Goal: Task Accomplishment & Management: Use online tool/utility

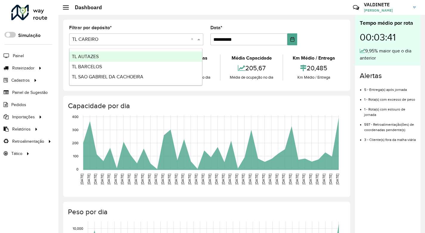
click at [179, 41] on input "text" at bounding box center [130, 39] width 116 height 7
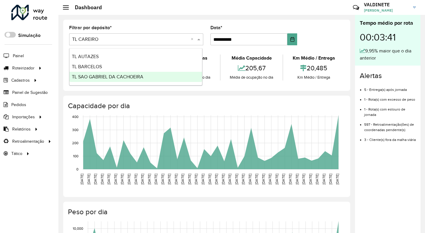
click at [132, 79] on span "TL SAO GABRIEL DA CACHOEIRA" at bounding box center [107, 76] width 71 height 5
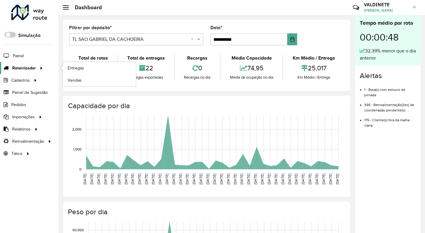
click at [24, 69] on span "Roteirizador" at bounding box center [24, 68] width 24 height 6
click at [79, 68] on span "Entregas" at bounding box center [76, 68] width 17 height 6
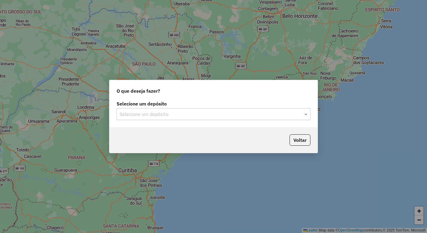
click at [203, 116] on input "text" at bounding box center [207, 114] width 176 height 7
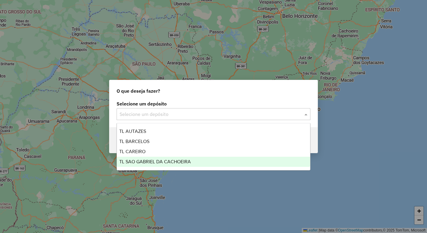
click at [194, 159] on div "TL SAO GABRIEL DA CACHOEIRA" at bounding box center [213, 162] width 193 height 10
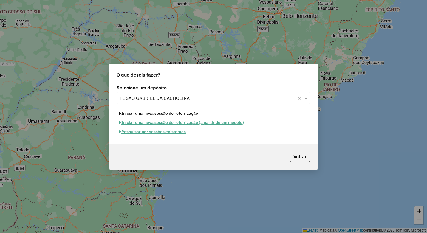
click at [143, 114] on button "Iniciar uma nova sessão de roteirização" at bounding box center [158, 113] width 84 height 9
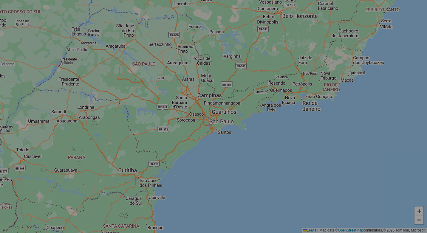
select select "*"
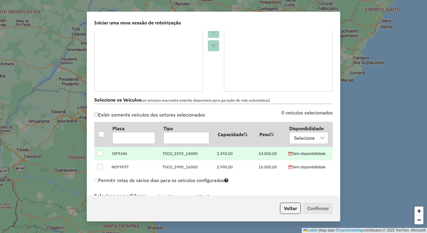
scroll to position [149, 0]
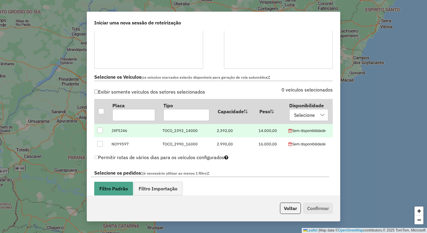
click at [111, 133] on td "JXF5J46" at bounding box center [133, 130] width 51 height 13
click at [102, 128] on div at bounding box center [100, 130] width 6 height 6
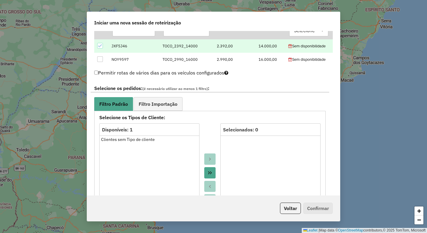
scroll to position [238, 0]
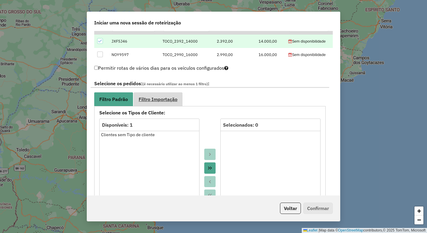
click at [166, 99] on span "Filtro Importação" at bounding box center [158, 99] width 39 height 5
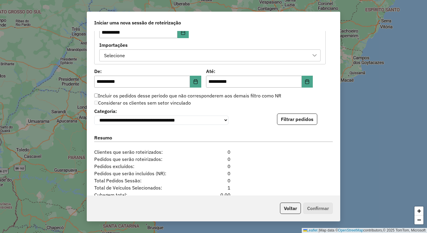
scroll to position [328, 0]
click at [293, 122] on button "Filtrar pedidos" at bounding box center [297, 118] width 40 height 11
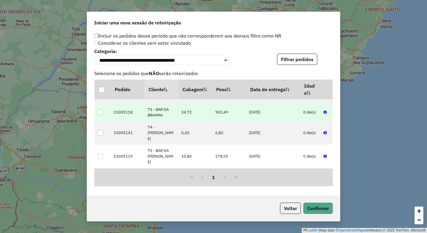
scroll to position [417, 0]
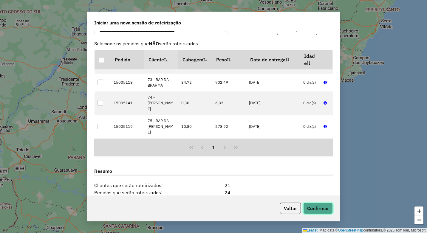
click at [315, 207] on button "Confirmar" at bounding box center [317, 208] width 29 height 11
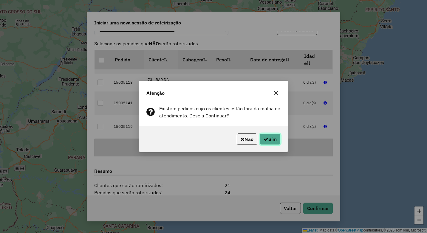
click at [269, 139] on button "Sim" at bounding box center [269, 138] width 21 height 11
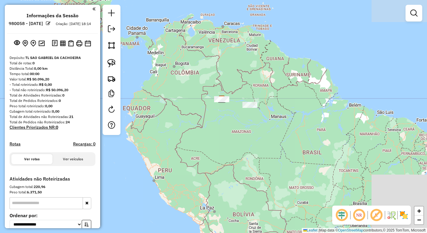
drag, startPoint x: 350, startPoint y: 162, endPoint x: 237, endPoint y: 113, distance: 123.0
click at [237, 113] on div "Janela de atendimento Grade de atendimento Capacidade Transportadoras Veículos …" at bounding box center [213, 116] width 427 height 233
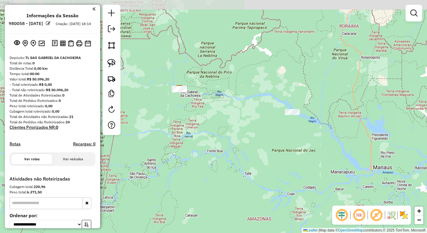
drag, startPoint x: 244, startPoint y: 92, endPoint x: 255, endPoint y: 137, distance: 46.6
click at [255, 137] on div "Janela de atendimento Grade de atendimento Capacidade Transportadoras Veículos …" at bounding box center [213, 116] width 427 height 233
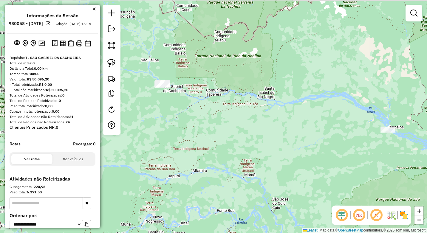
drag, startPoint x: 252, startPoint y: 125, endPoint x: 307, endPoint y: 151, distance: 60.4
click at [307, 151] on div "Janela de atendimento Grade de atendimento Capacidade Transportadoras Veículos …" at bounding box center [213, 116] width 427 height 233
click at [114, 64] on img at bounding box center [111, 63] width 8 height 8
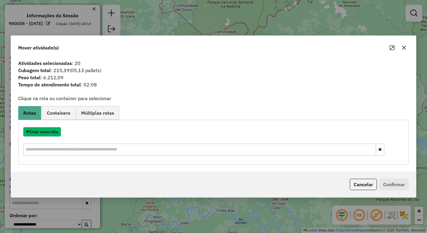
click at [51, 133] on button "Criar nova rota" at bounding box center [42, 131] width 38 height 9
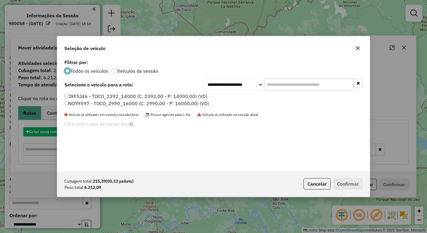
scroll to position [3, 2]
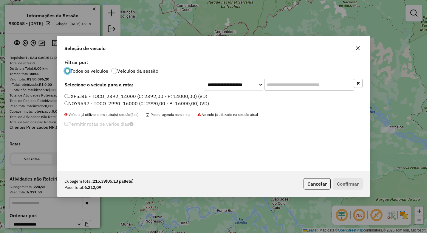
click at [69, 95] on label "JXF5J46 - TOCO_2392_14000 (C: 2392,00 - P: 14000,00) (VD)" at bounding box center [135, 96] width 143 height 7
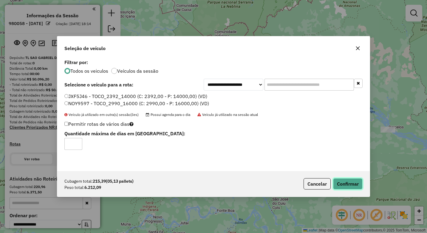
click at [354, 184] on button "Confirmar" at bounding box center [347, 183] width 29 height 11
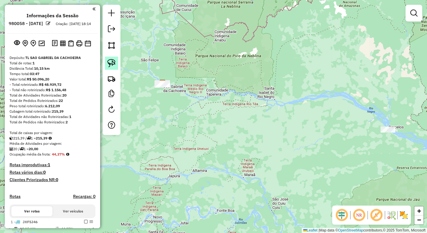
click at [112, 63] on img at bounding box center [111, 63] width 8 height 8
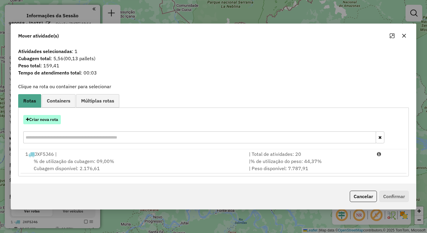
click at [50, 120] on button "Criar nova rota" at bounding box center [42, 119] width 38 height 9
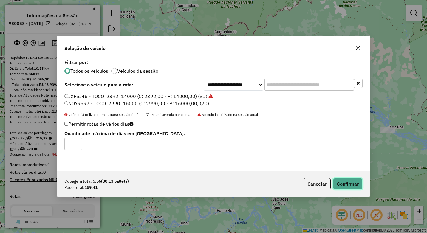
click at [349, 181] on button "Confirmar" at bounding box center [347, 183] width 29 height 11
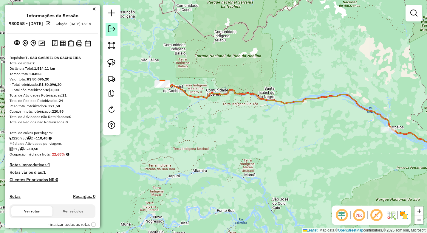
click at [109, 30] on em at bounding box center [111, 28] width 7 height 7
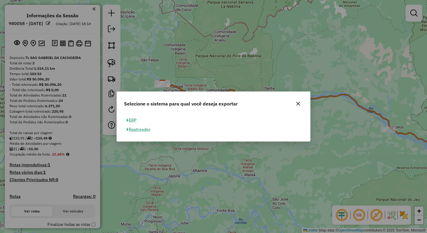
click at [133, 120] on button "ERP" at bounding box center [131, 120] width 15 height 9
select select "**"
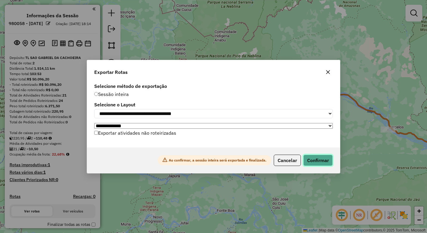
click at [320, 160] on button "Confirmar" at bounding box center [317, 160] width 29 height 11
